Goal: Navigation & Orientation: Understand site structure

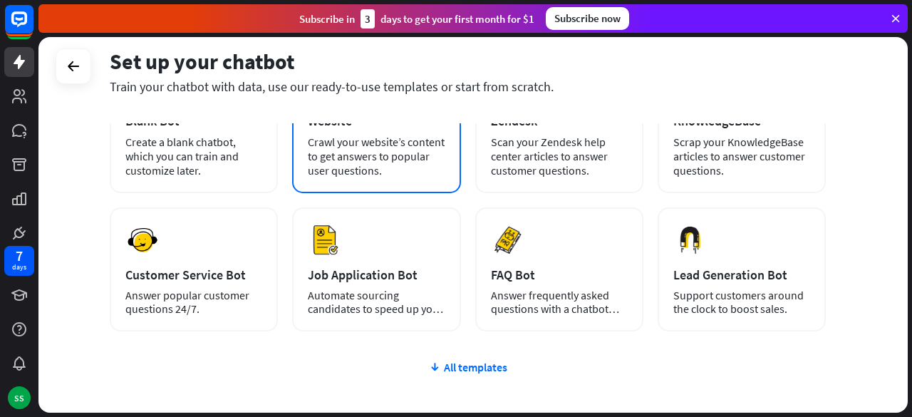
scroll to position [124, 0]
click at [299, 392] on div "plus Blank Bot Create a blank chatbot, which you can train and customize later.…" at bounding box center [468, 282] width 716 height 439
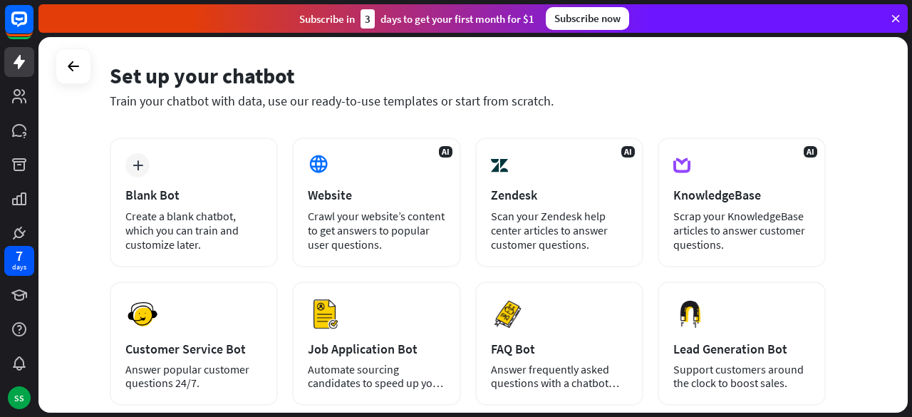
scroll to position [23, 0]
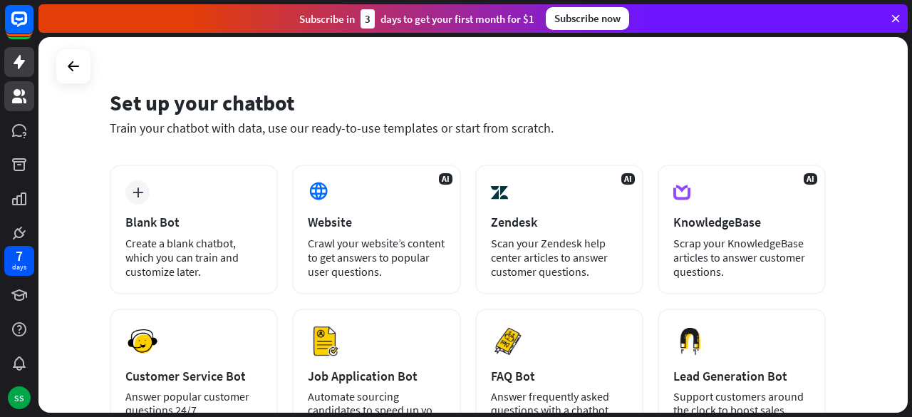
click at [17, 94] on icon at bounding box center [19, 96] width 14 height 14
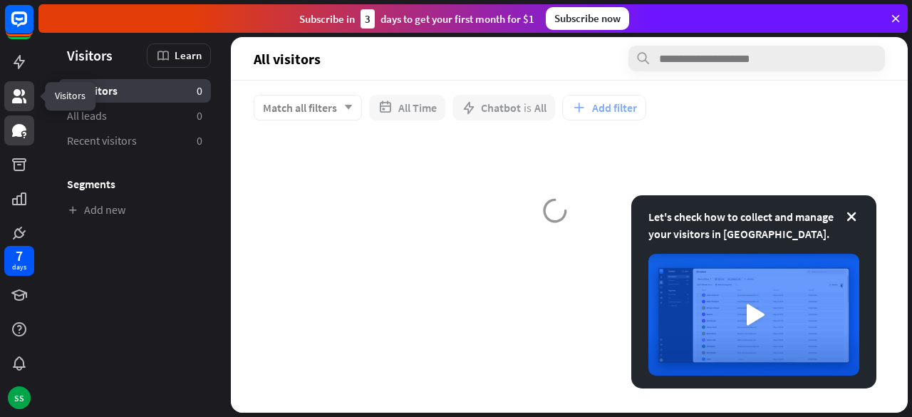
click at [17, 133] on icon at bounding box center [19, 130] width 14 height 13
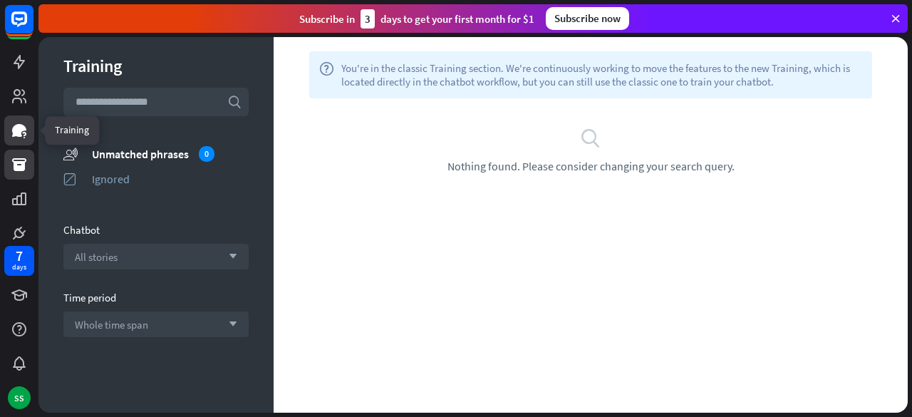
click at [18, 168] on icon at bounding box center [19, 164] width 14 height 13
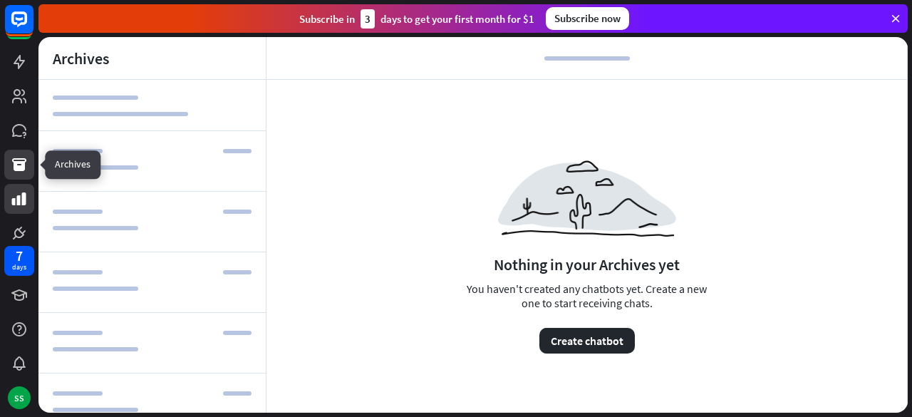
click at [14, 204] on icon at bounding box center [19, 198] width 14 height 13
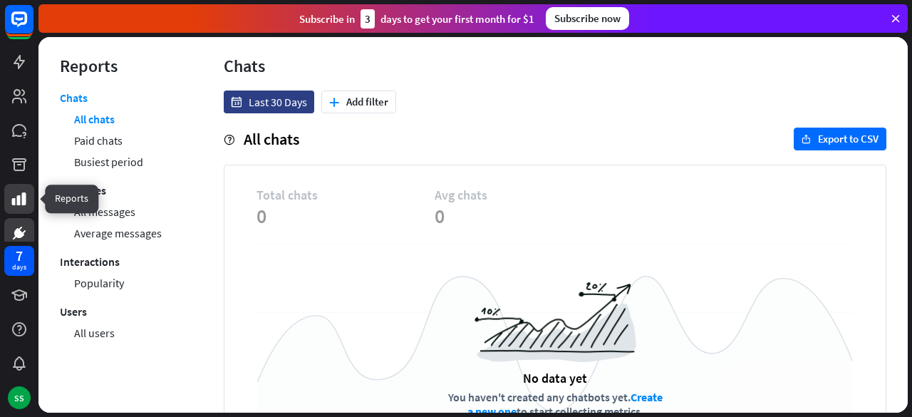
click at [14, 231] on icon at bounding box center [19, 233] width 17 height 17
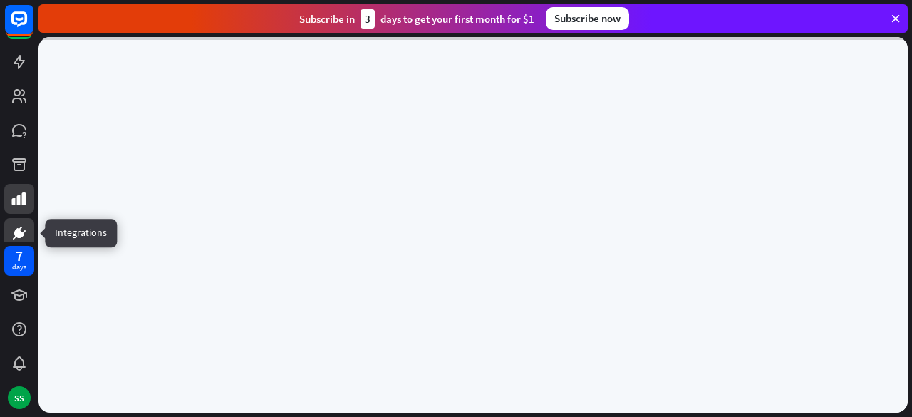
click at [19, 201] on icon at bounding box center [19, 198] width 14 height 13
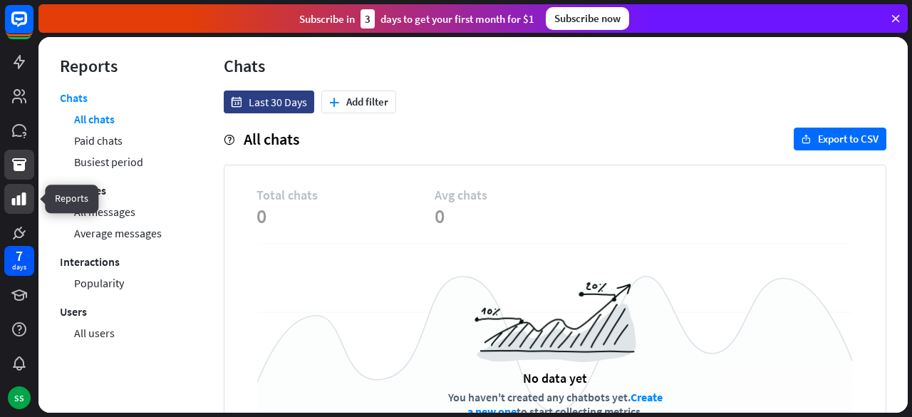
click at [21, 174] on link at bounding box center [19, 165] width 30 height 30
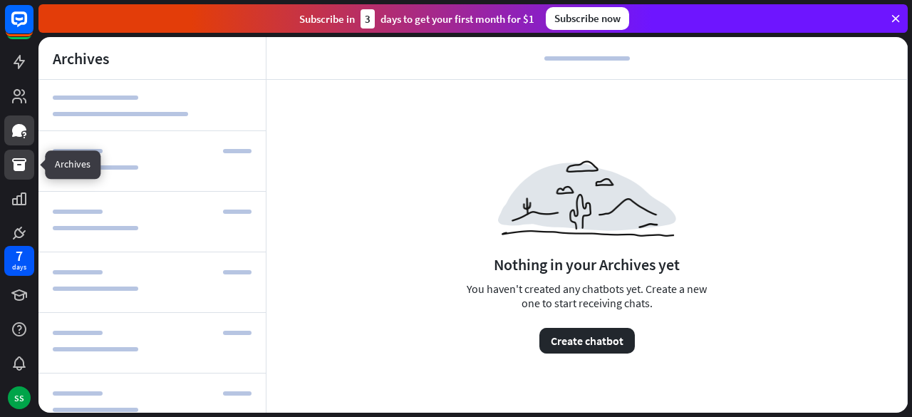
click at [31, 138] on link at bounding box center [19, 130] width 30 height 30
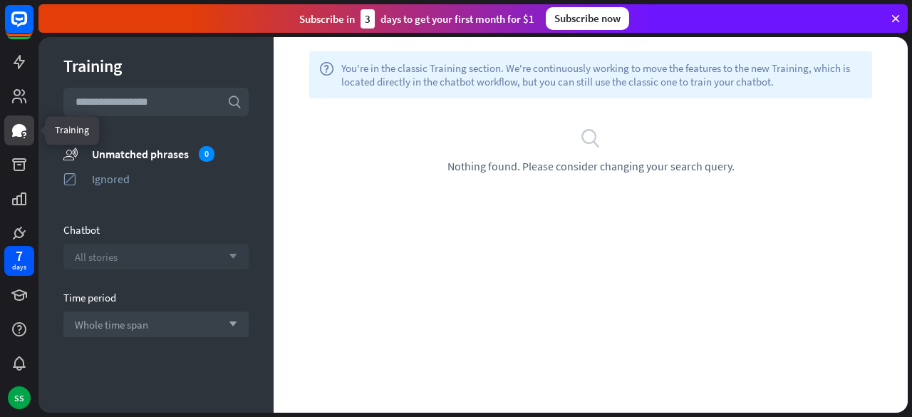
click at [221, 264] on div "All stories arrow_down" at bounding box center [155, 257] width 185 height 26
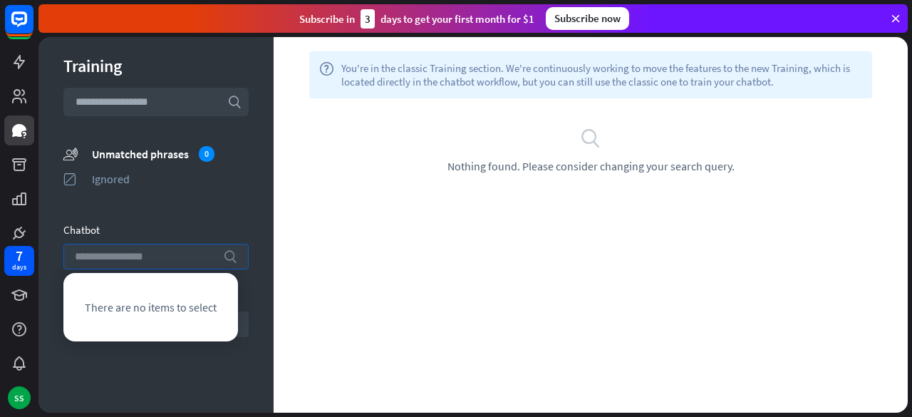
click at [223, 257] on icon "search" at bounding box center [230, 257] width 14 height 14
click at [19, 61] on icon at bounding box center [19, 62] width 11 height 14
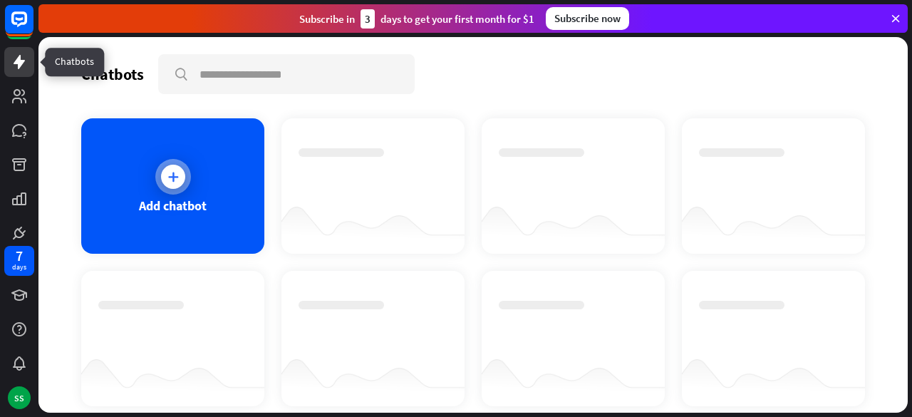
click at [173, 178] on icon at bounding box center [173, 177] width 14 height 14
